Goal: Transaction & Acquisition: Download file/media

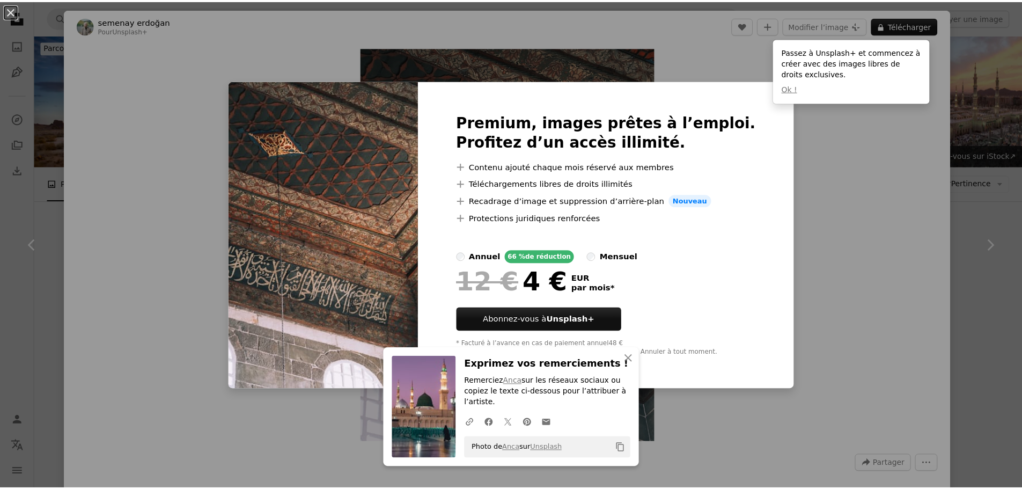
scroll to position [1395, 0]
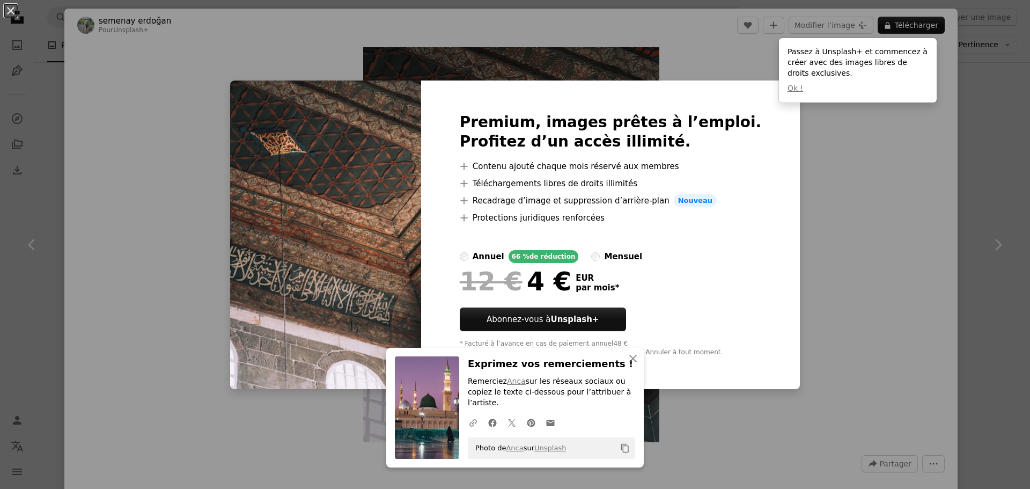
click at [822, 251] on div "An X shape Premium, images prêtes à l’emploi. Profitez d’un accès illimité. A p…" at bounding box center [515, 244] width 1030 height 489
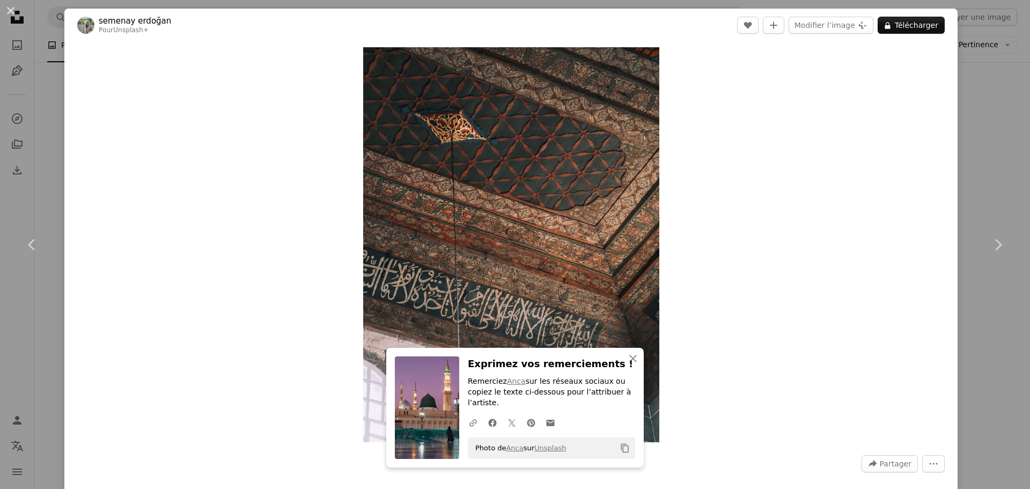
click at [957, 119] on div "An X shape Chevron left Chevron right semenay erdoğan Pour Unsplash+ A heart A …" at bounding box center [515, 244] width 1030 height 489
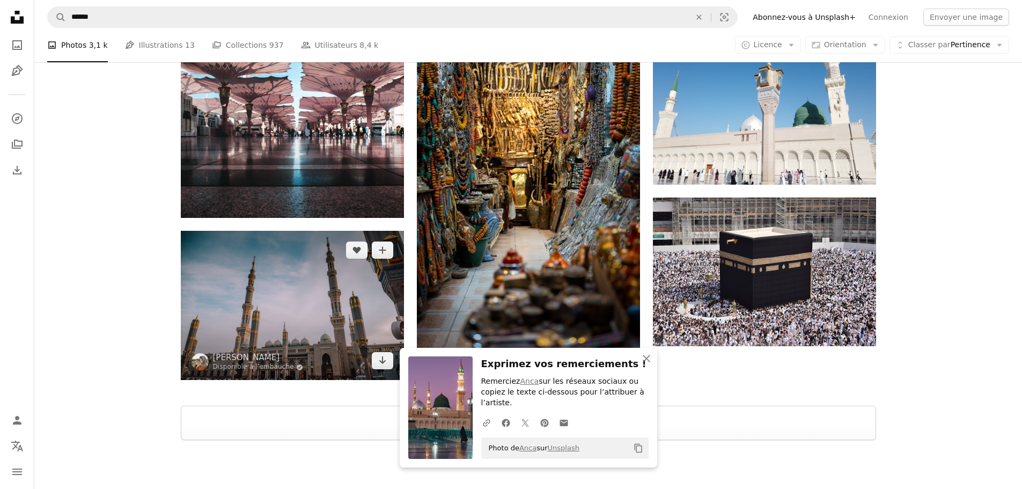
scroll to position [1703, 0]
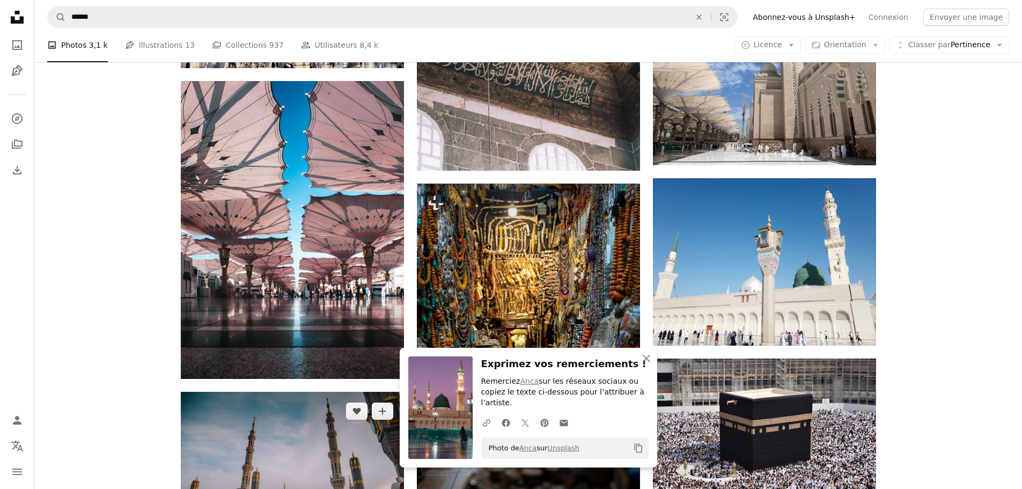
click at [290, 392] on img at bounding box center [292, 466] width 223 height 149
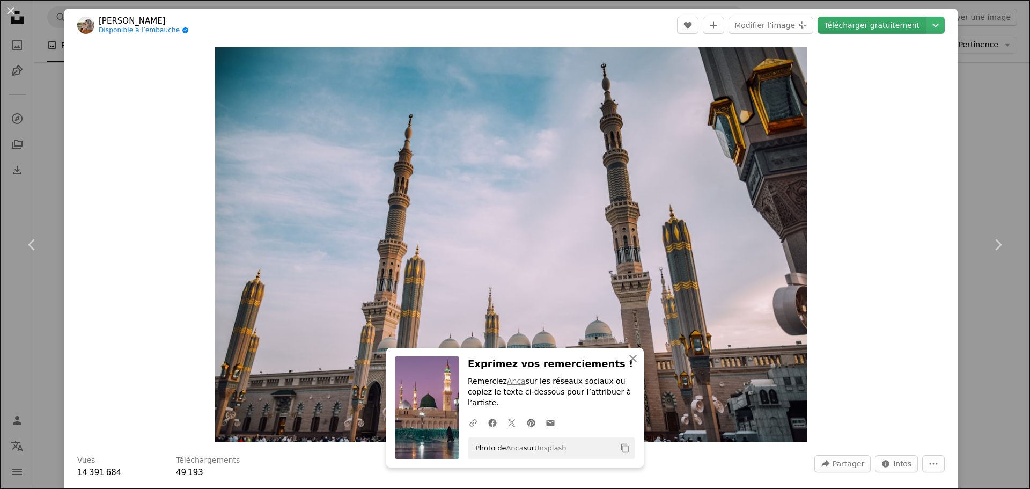
click at [860, 26] on link "Télécharger gratuitement" at bounding box center [872, 25] width 108 height 17
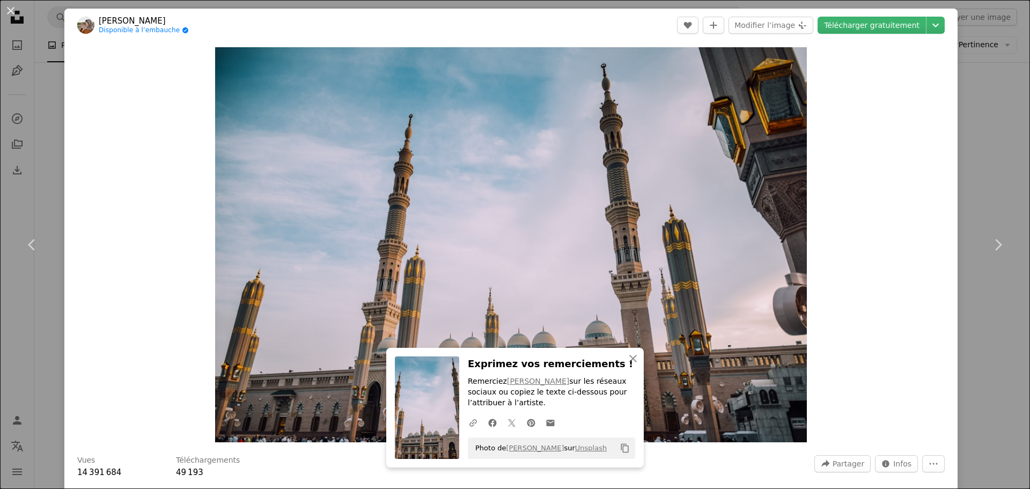
click at [977, 311] on div "An X shape Chevron left Chevron right [PERSON_NAME] Disponible à l’embauche A c…" at bounding box center [515, 244] width 1030 height 489
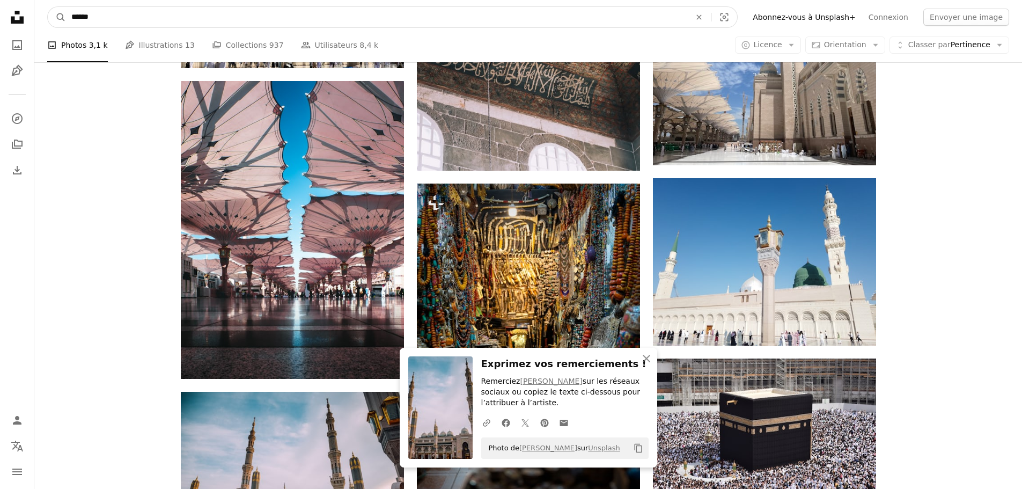
click at [434, 8] on input "******" at bounding box center [376, 17] width 621 height 20
type input "*********"
click button "A magnifying glass" at bounding box center [57, 17] width 18 height 20
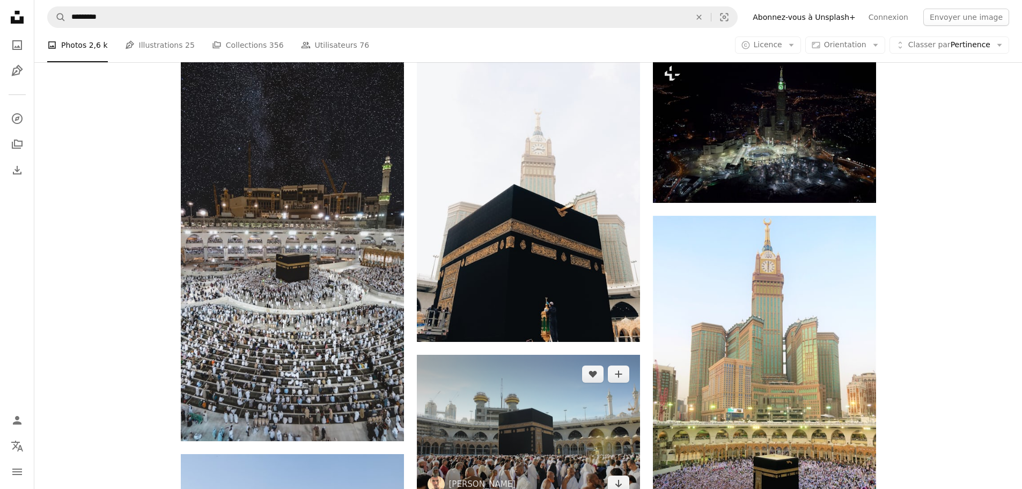
scroll to position [644, 0]
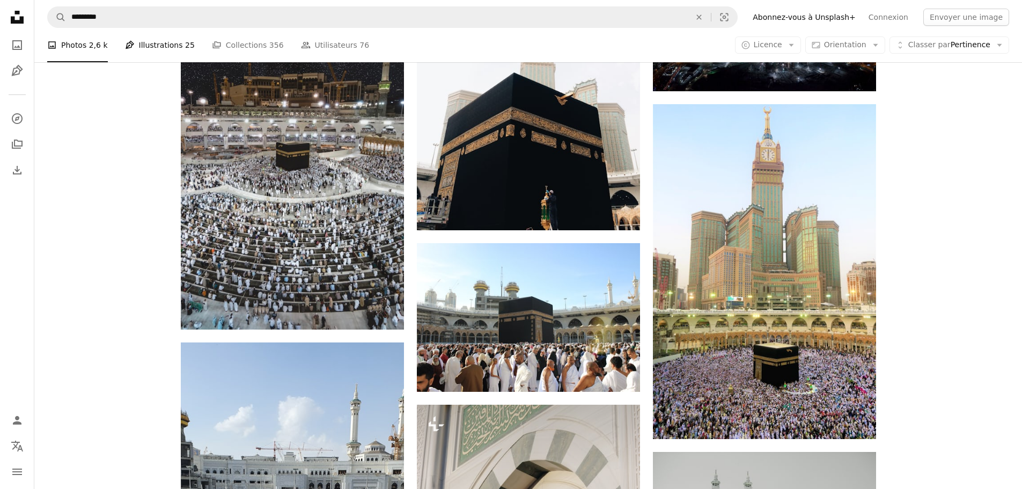
click at [165, 46] on link "Pen Tool Illustrations 25" at bounding box center [160, 45] width 70 height 34
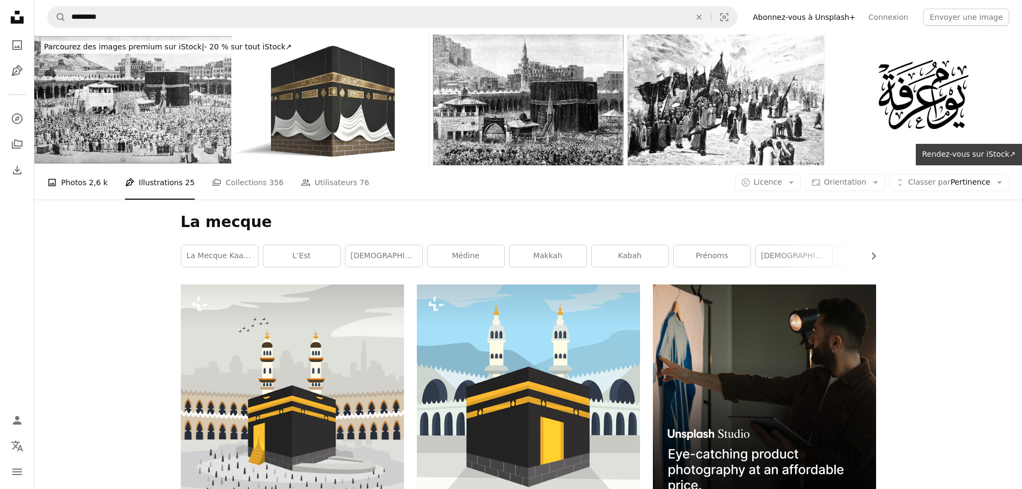
click at [91, 177] on span "2,6 k" at bounding box center [98, 183] width 19 height 12
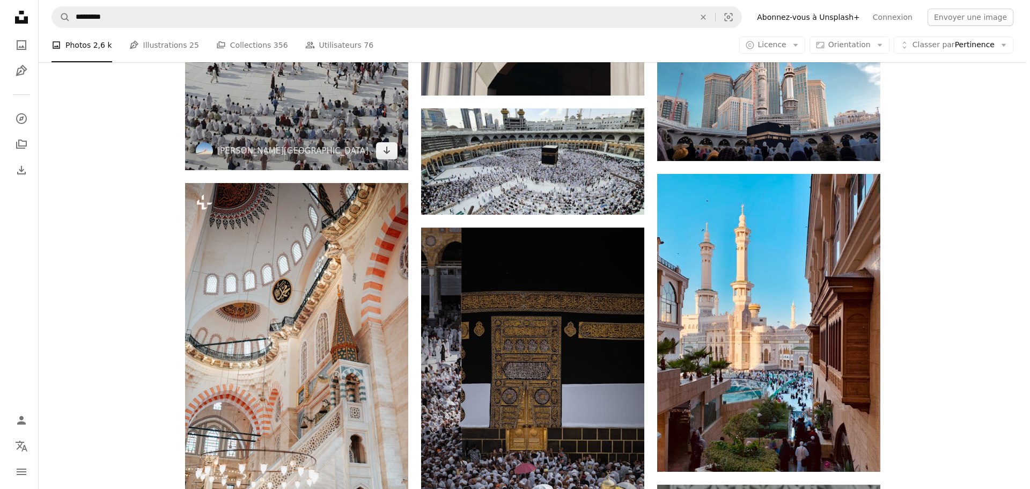
scroll to position [1073, 0]
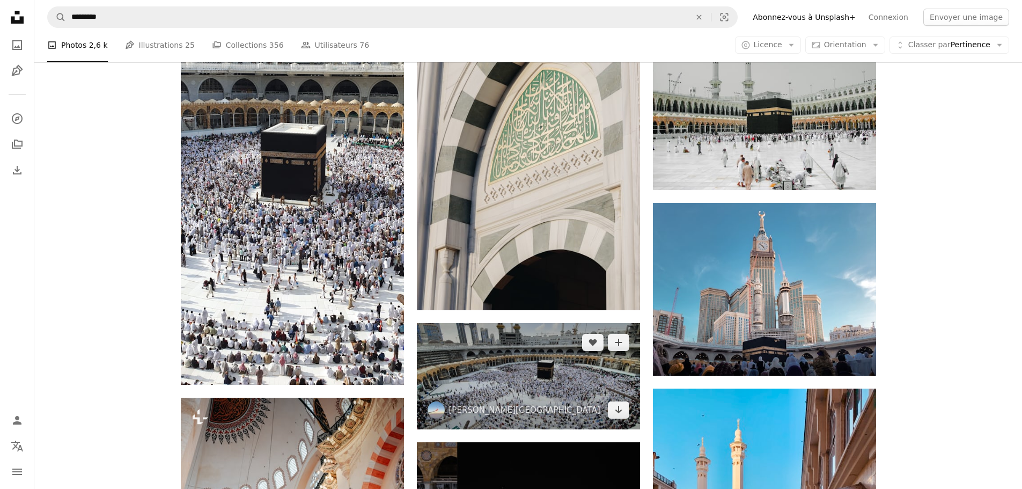
click at [496, 323] on img at bounding box center [528, 376] width 223 height 106
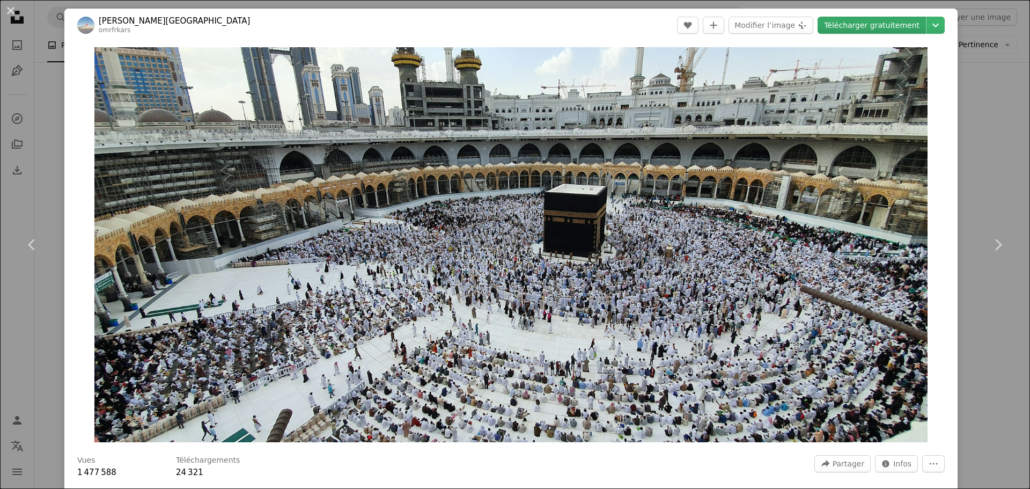
click at [873, 24] on link "Télécharger gratuitement" at bounding box center [872, 25] width 108 height 17
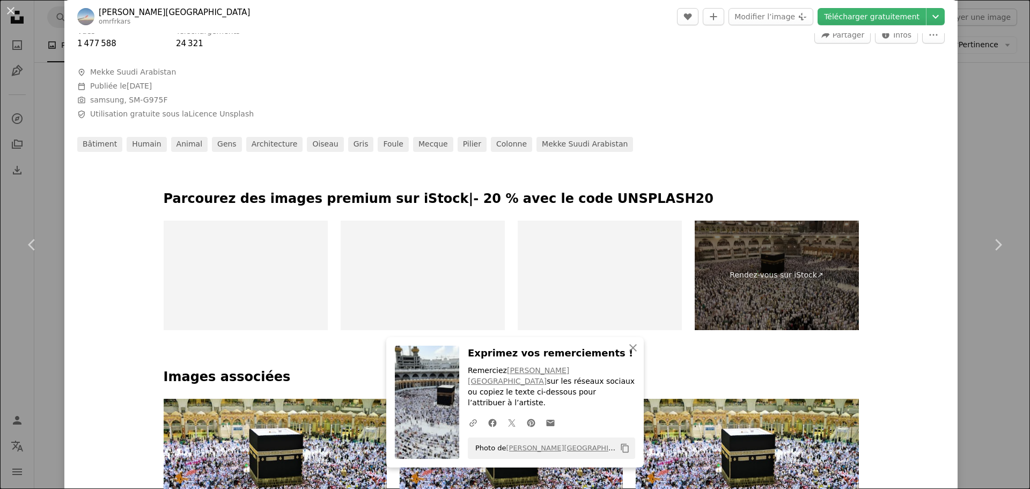
scroll to position [429, 0]
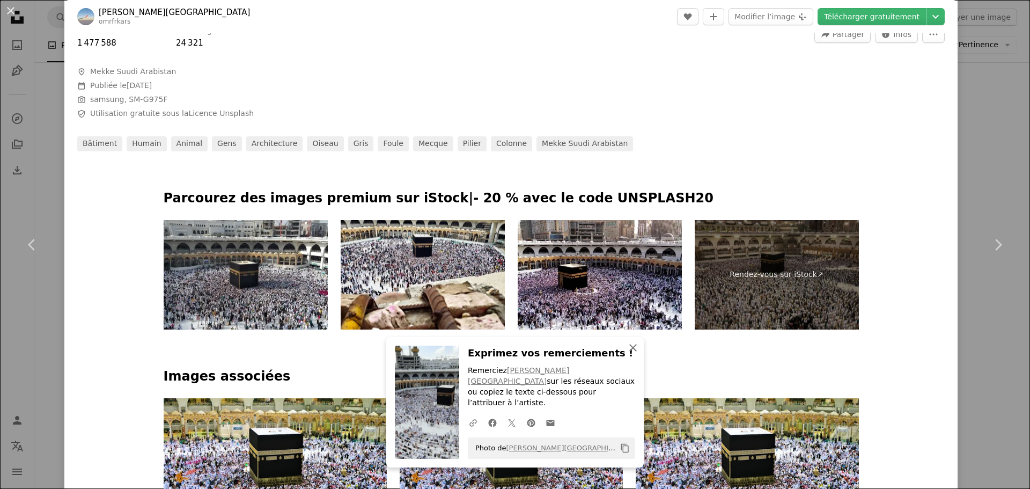
click at [627, 354] on icon "An X shape" at bounding box center [633, 347] width 13 height 13
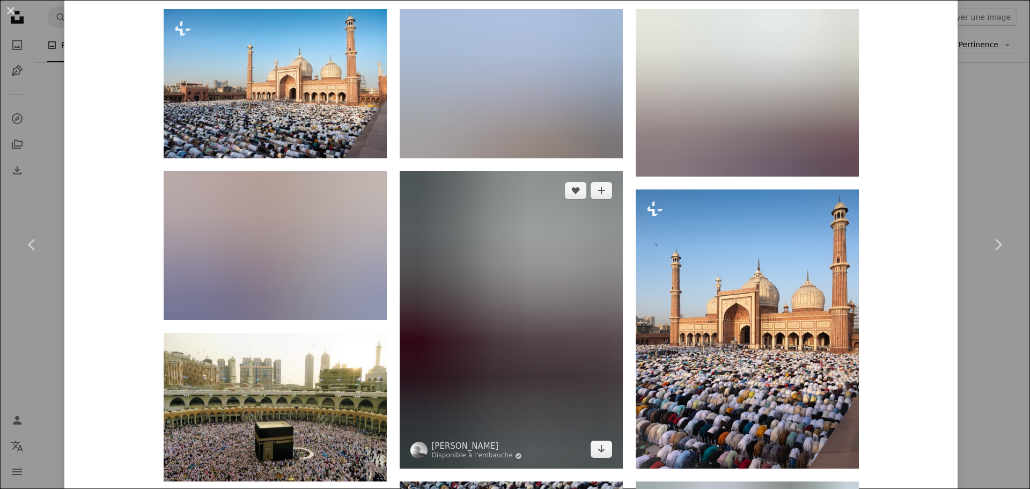
scroll to position [1234, 0]
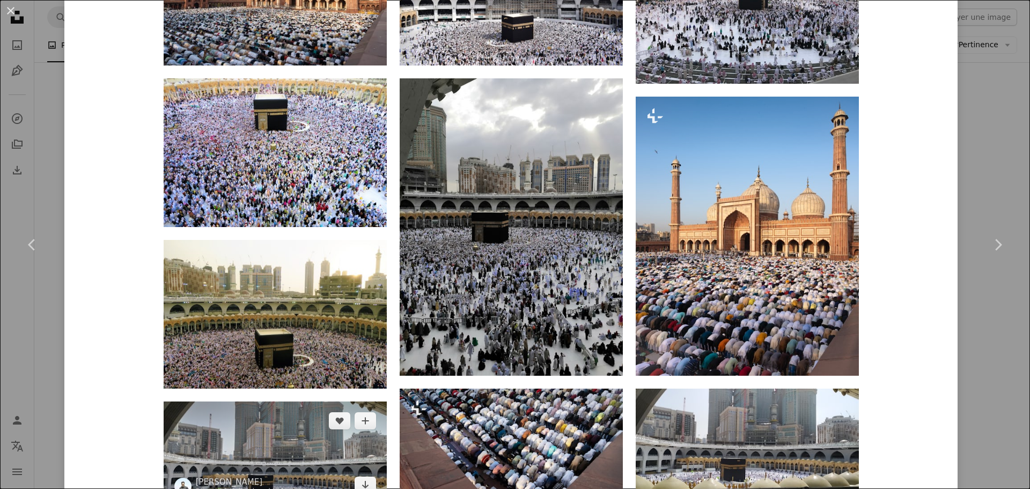
click at [283, 401] on img at bounding box center [275, 452] width 223 height 103
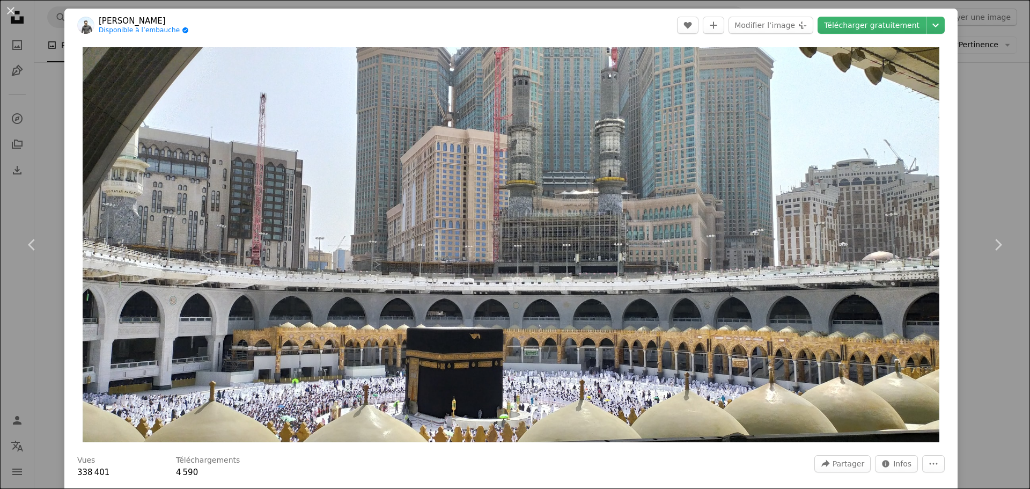
click at [985, 50] on div "An X shape Chevron left Chevron right [PERSON_NAME] Disponible à l’embauche A c…" at bounding box center [515, 244] width 1030 height 489
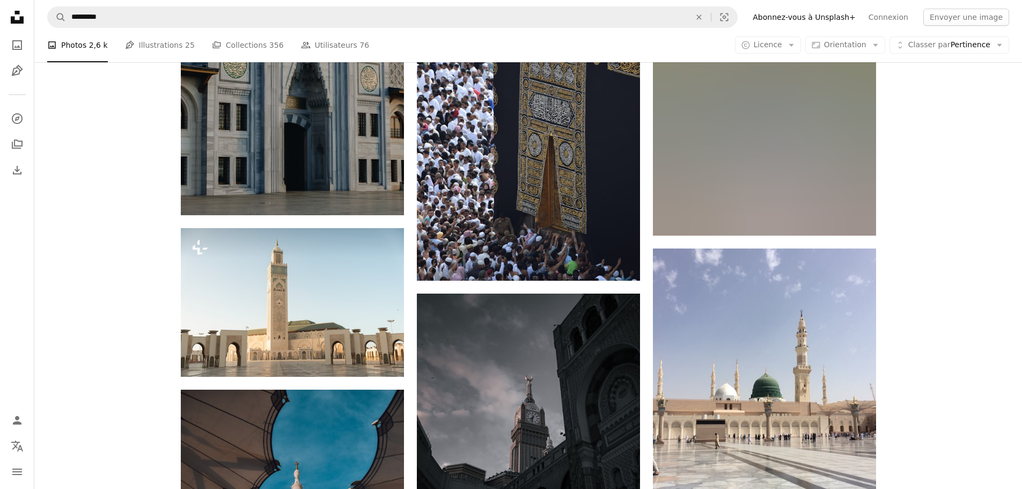
scroll to position [3058, 0]
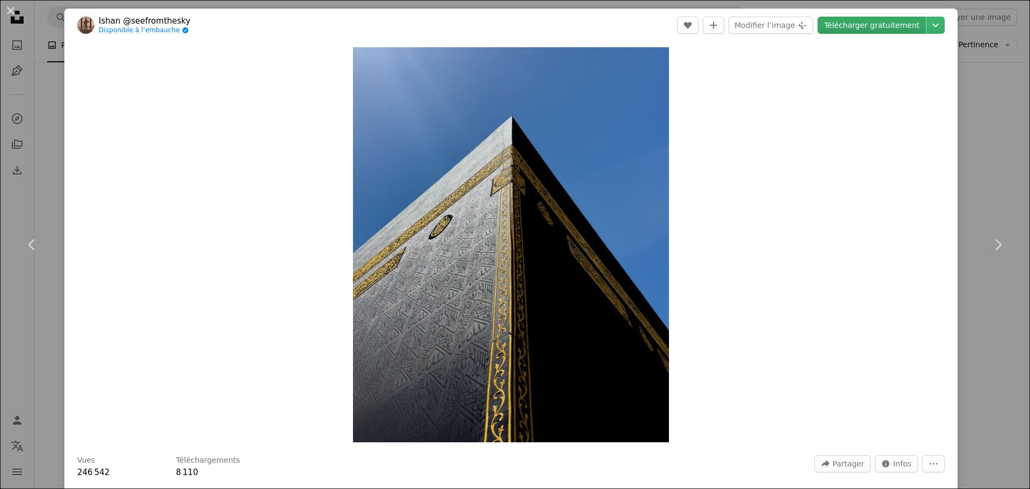
click at [852, 28] on link "Télécharger gratuitement" at bounding box center [872, 25] width 108 height 17
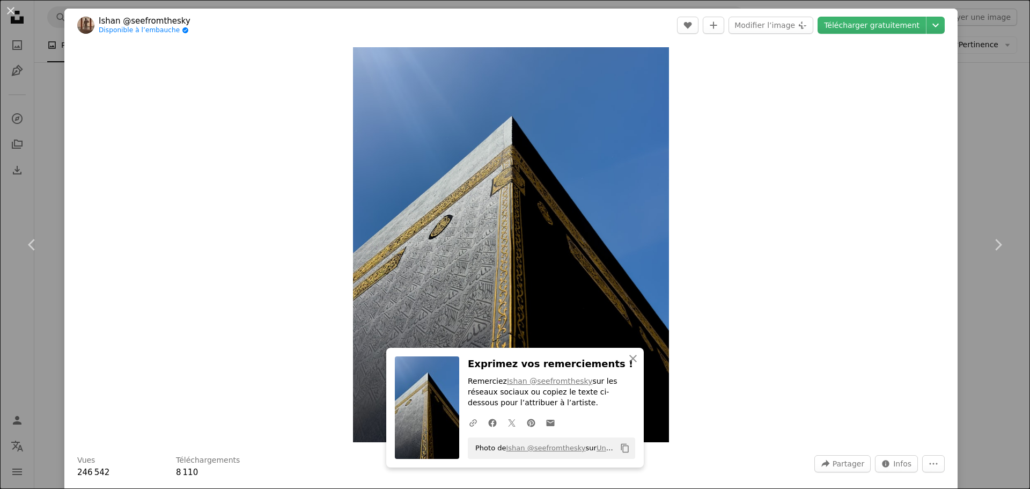
click at [929, 354] on div "Zoom in" at bounding box center [510, 245] width 893 height 406
click at [980, 353] on div "An X shape Chevron left Chevron right Ishan @seefromthesky Disponible à l’embau…" at bounding box center [515, 244] width 1030 height 489
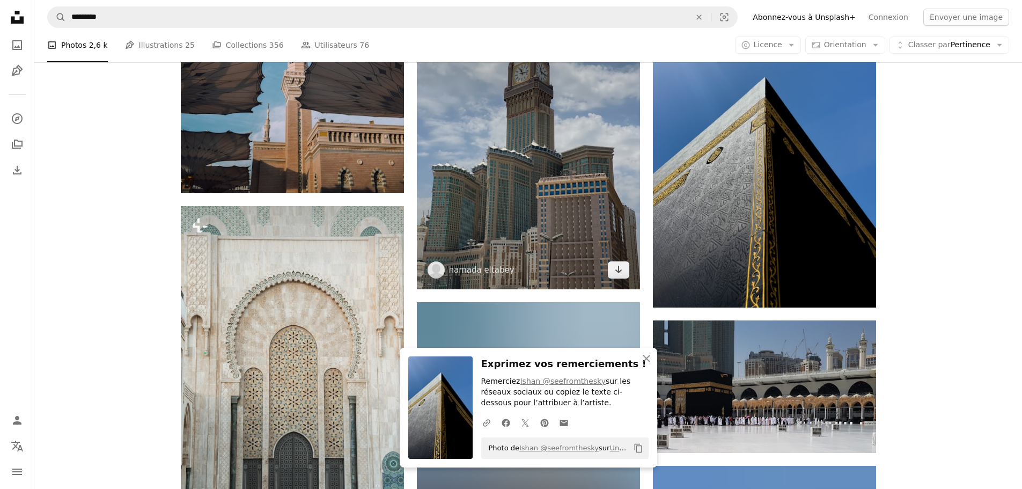
scroll to position [3595, 0]
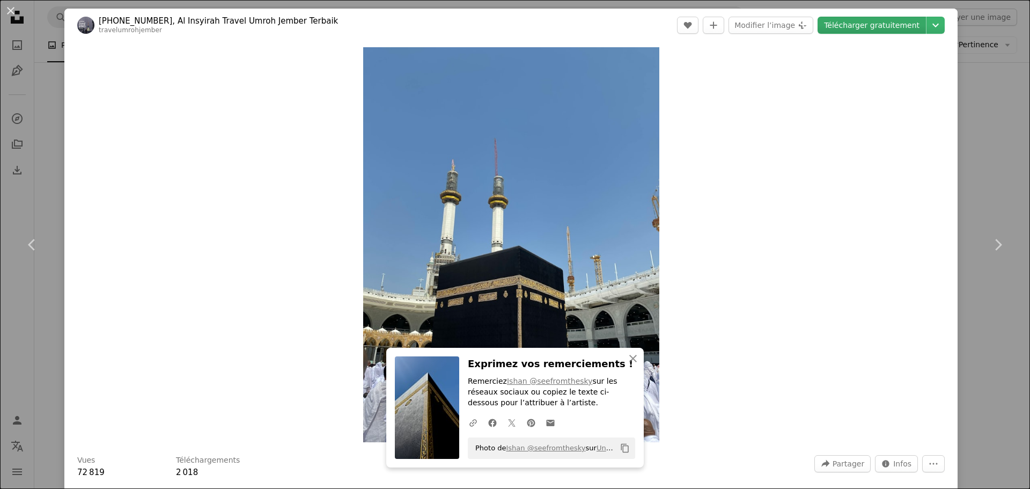
click at [865, 25] on link "Télécharger gratuitement" at bounding box center [872, 25] width 108 height 17
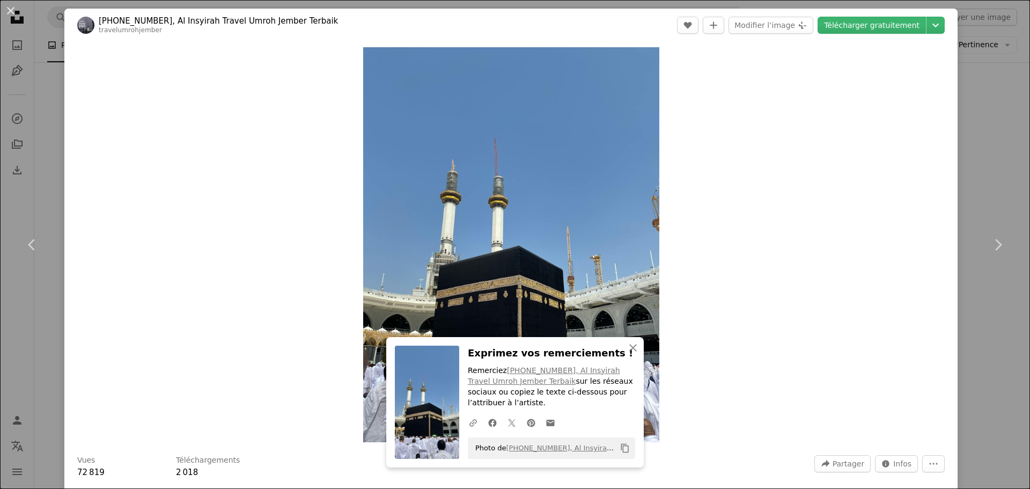
click at [981, 26] on div "An X shape Chevron left Chevron right [PHONE_NUMBER], Al Insyirah Travel Umroh …" at bounding box center [515, 244] width 1030 height 489
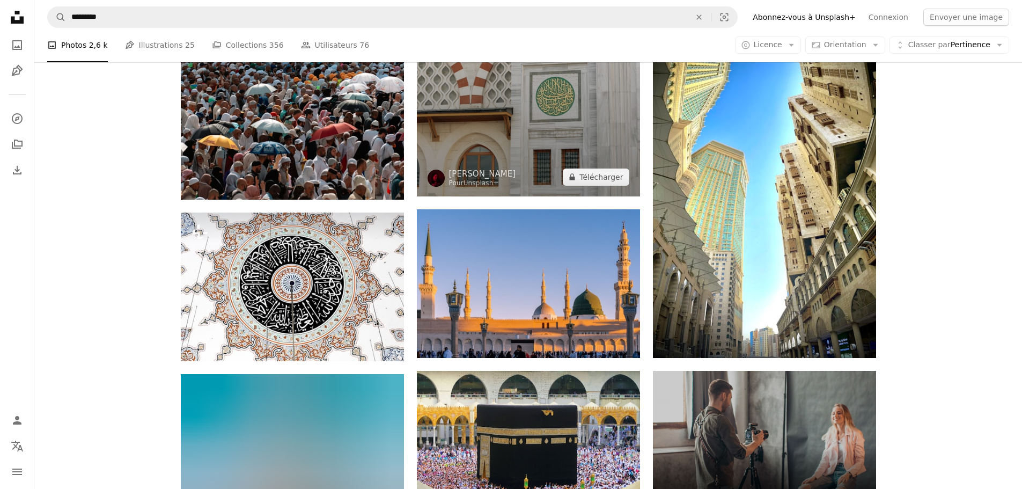
scroll to position [4346, 0]
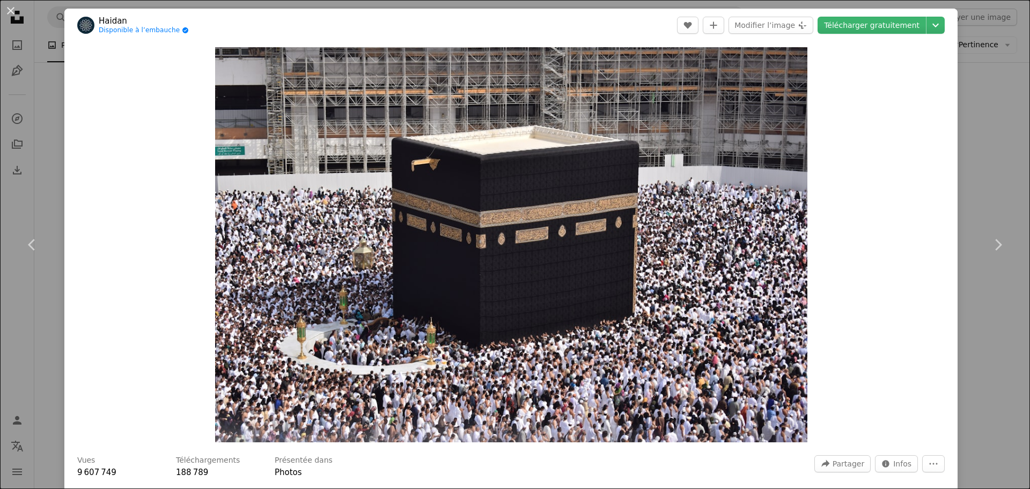
click at [979, 127] on div "An X shape Chevron left Chevron right Haidan Disponible à l’embauche A checkmar…" at bounding box center [515, 244] width 1030 height 489
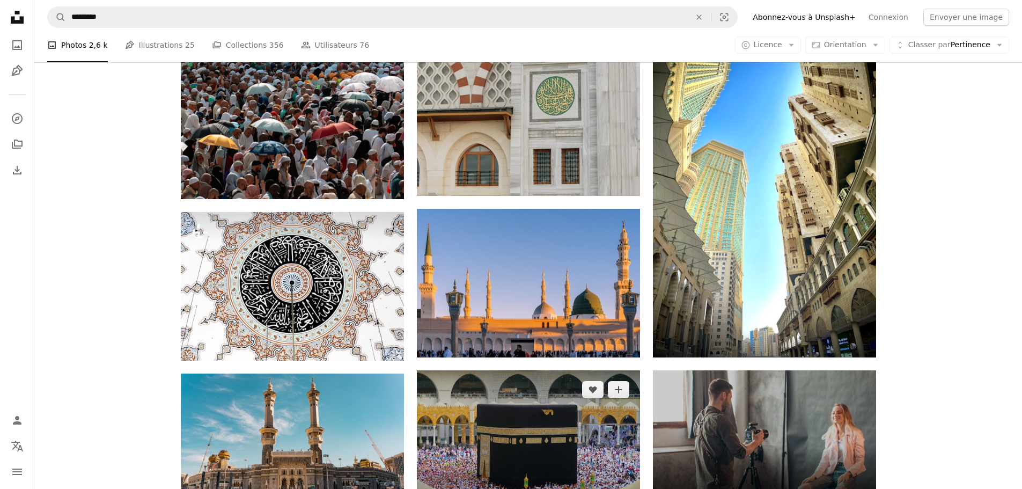
click at [524, 370] on img at bounding box center [528, 444] width 223 height 149
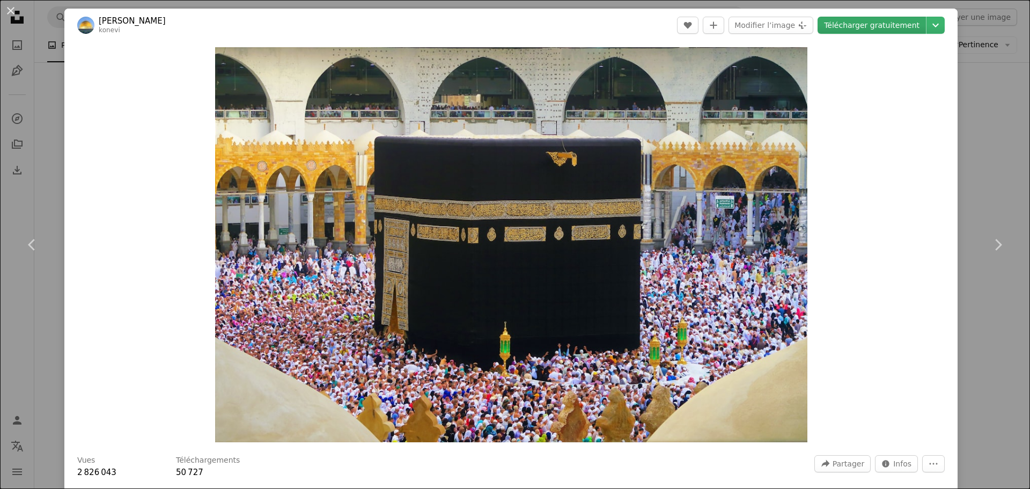
click at [883, 23] on link "Télécharger gratuitement" at bounding box center [872, 25] width 108 height 17
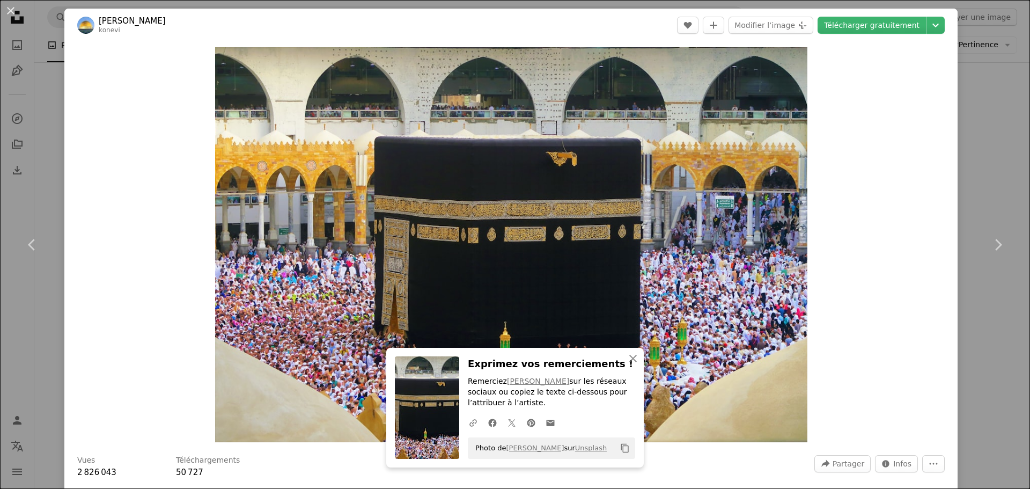
click at [972, 375] on div "An X shape Chevron left Chevron right [PERSON_NAME] konevi A heart A plus sign …" at bounding box center [515, 244] width 1030 height 489
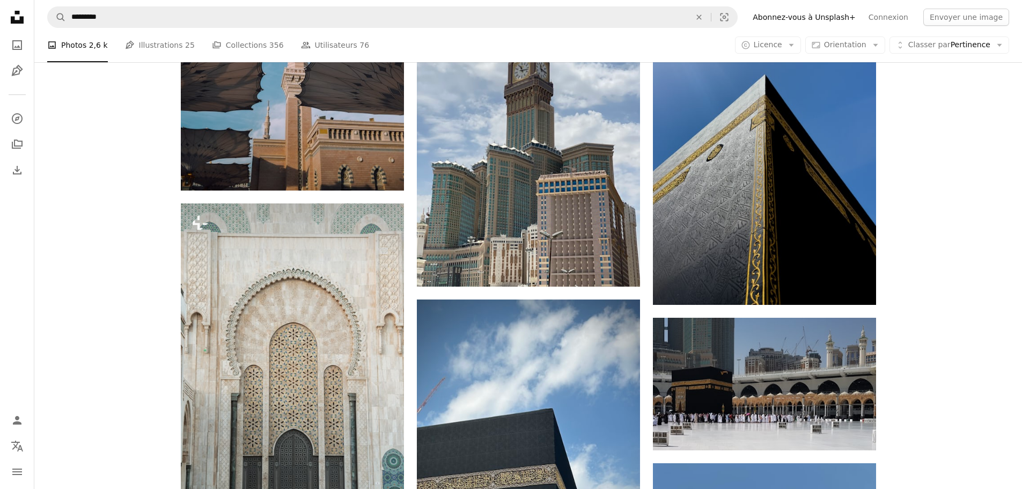
scroll to position [3488, 0]
